Goal: Entertainment & Leisure: Consume media (video, audio)

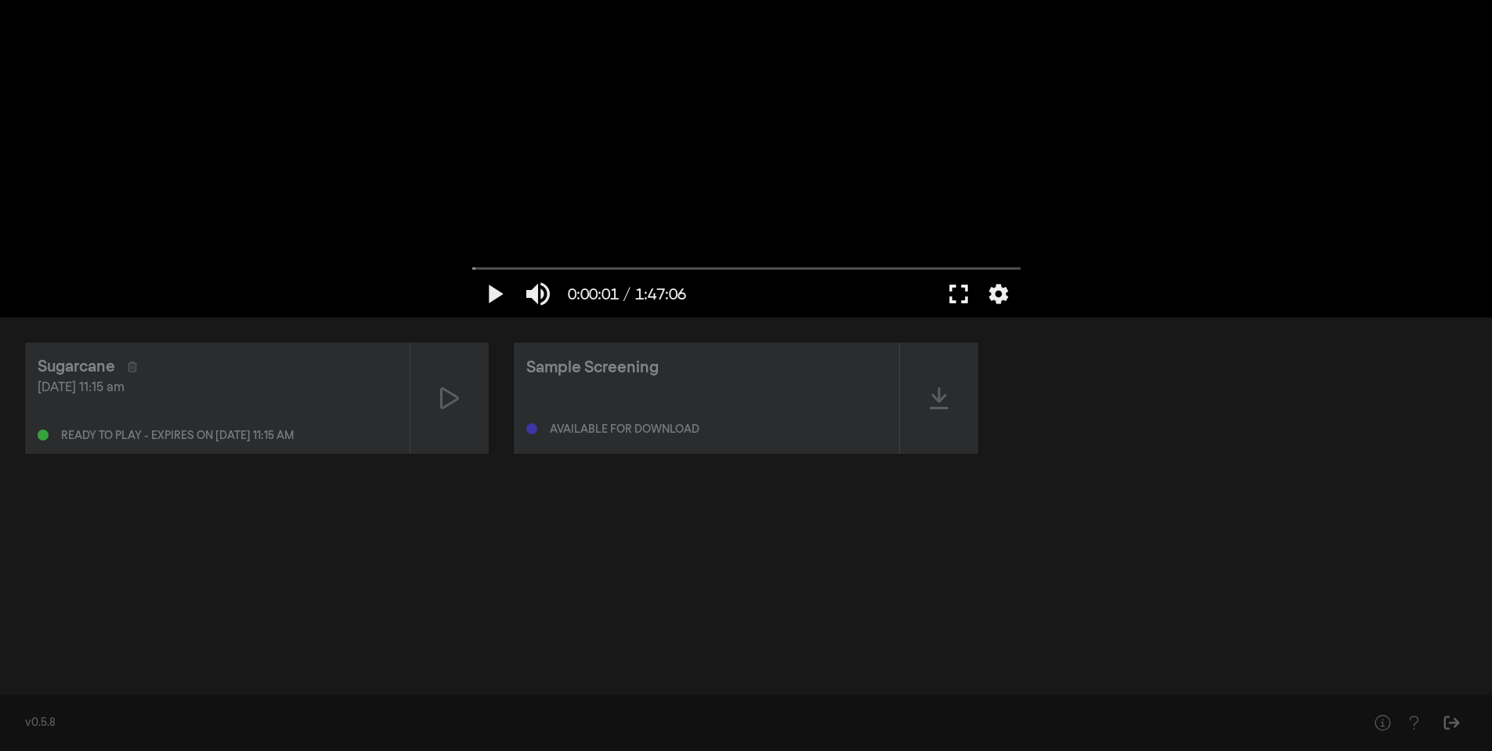
click at [957, 298] on button "fullscreen" at bounding box center [959, 293] width 44 height 47
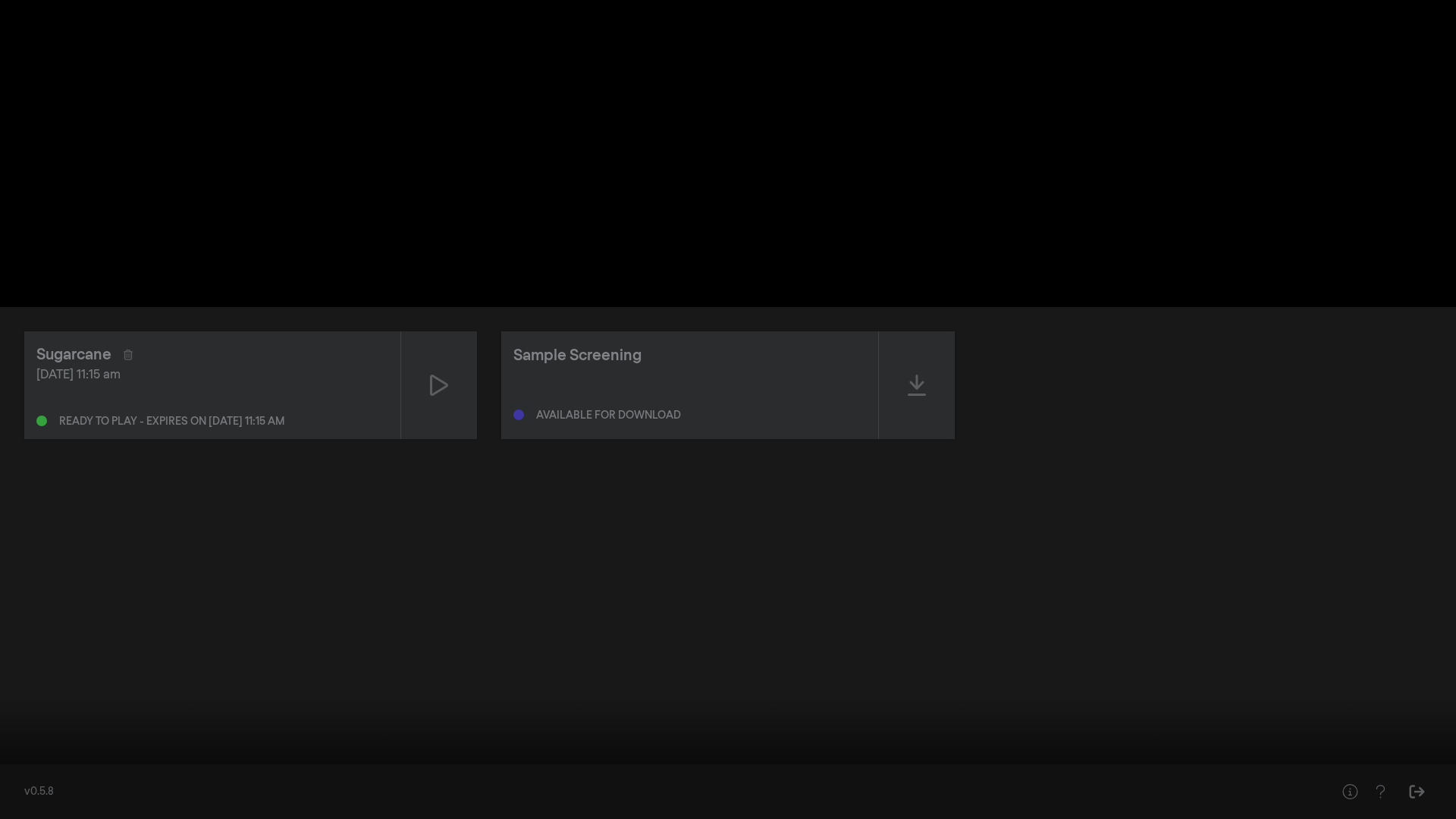
click at [32, 726] on button "play_arrow" at bounding box center [29, 796] width 43 height 46
click at [32, 726] on button "pause" at bounding box center [29, 796] width 43 height 46
click at [33, 726] on button "play_arrow" at bounding box center [29, 796] width 43 height 46
type input "2.925473"
click at [1424, 726] on button "settings" at bounding box center [1427, 796] width 35 height 46
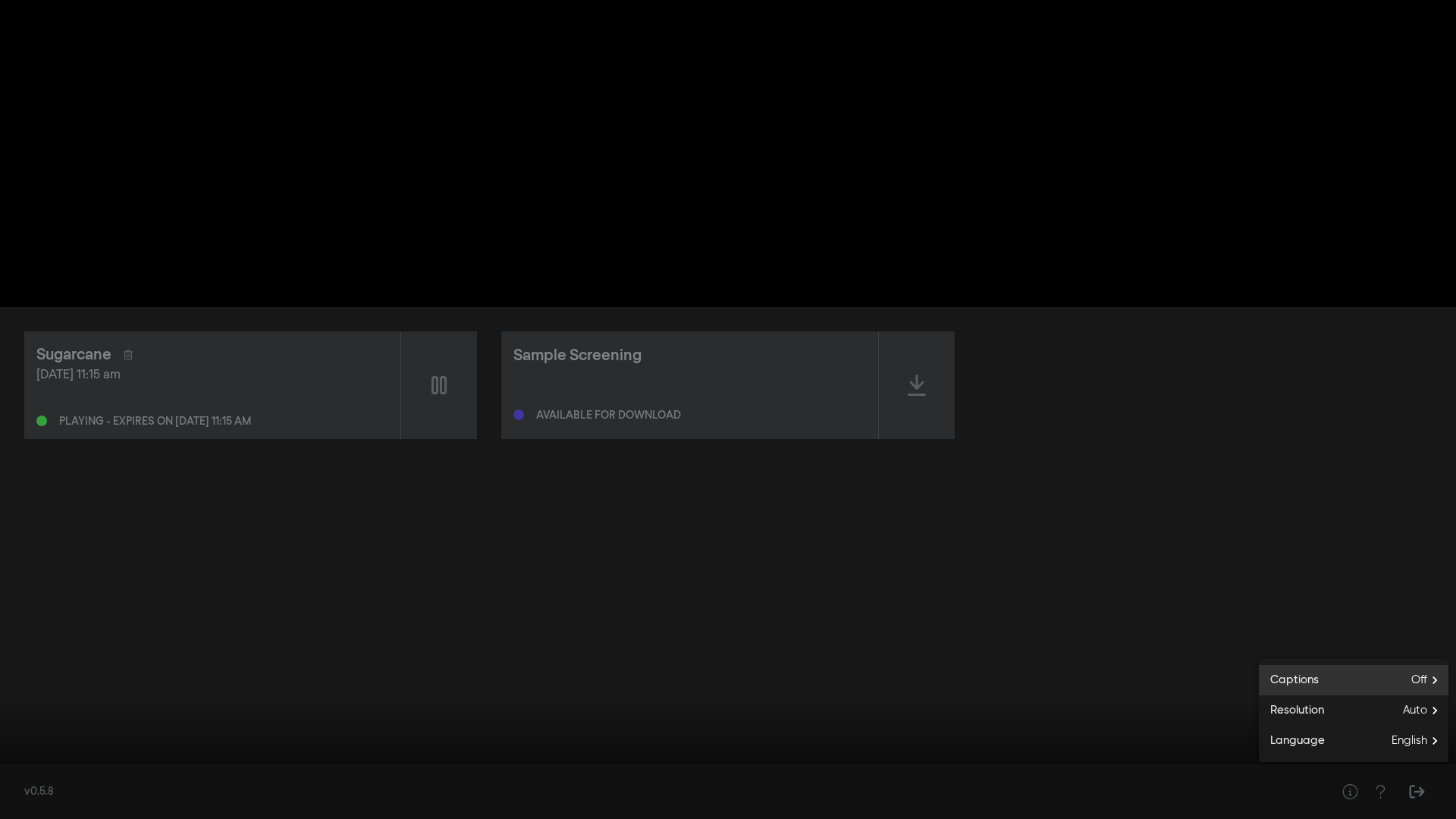
click at [1435, 678] on span "Off" at bounding box center [1430, 681] width 37 height 23
click at [1318, 716] on span "English" at bounding box center [1306, 722] width 36 height 17
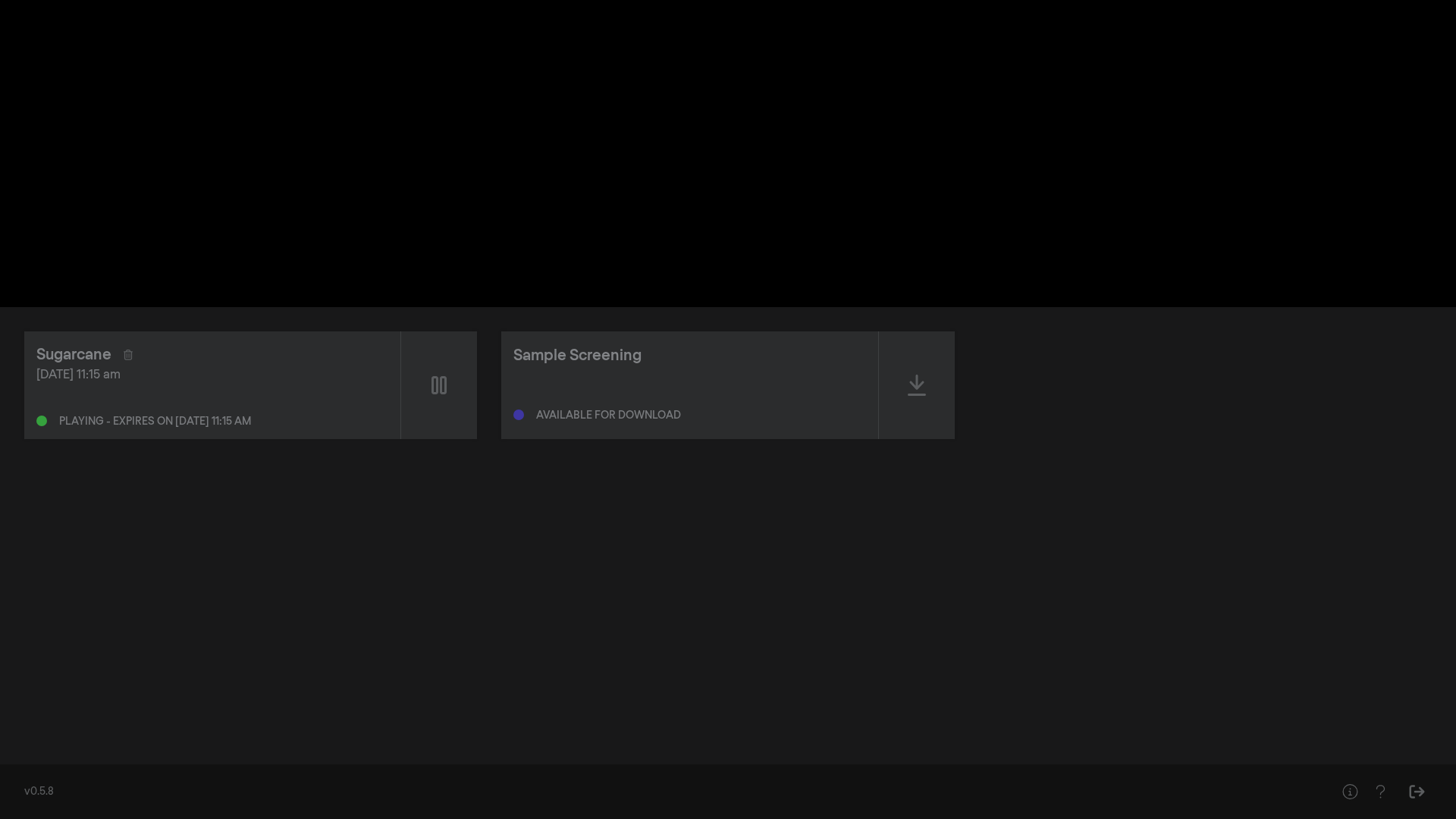
click at [1309, 726] on div at bounding box center [795, 796] width 1145 height 46
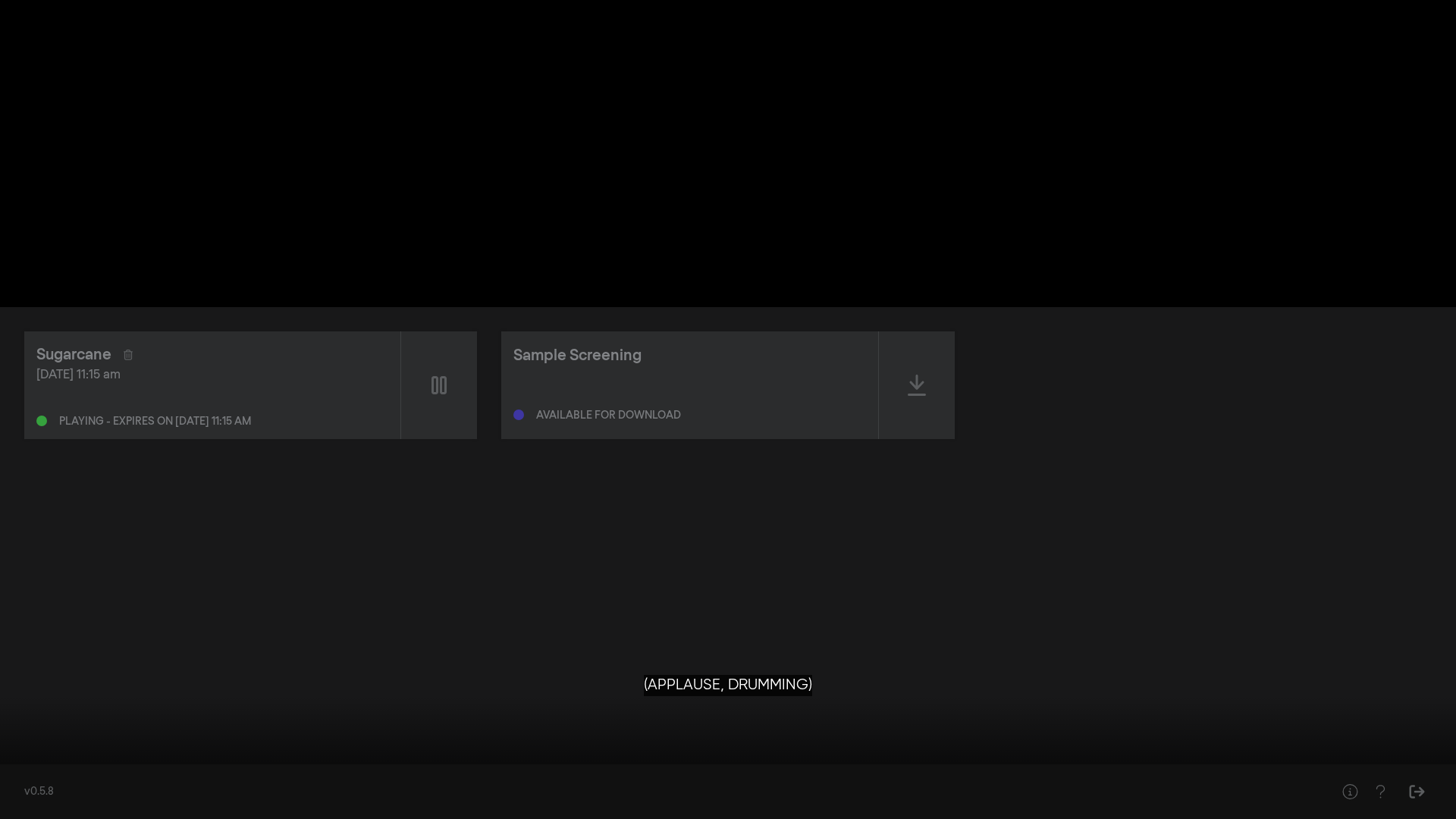
click at [961, 565] on div at bounding box center [728, 410] width 1456 height 819
click at [31, 726] on button "play_arrow" at bounding box center [29, 796] width 43 height 46
type input "2399.792163"
